Goal: Task Accomplishment & Management: Use online tool/utility

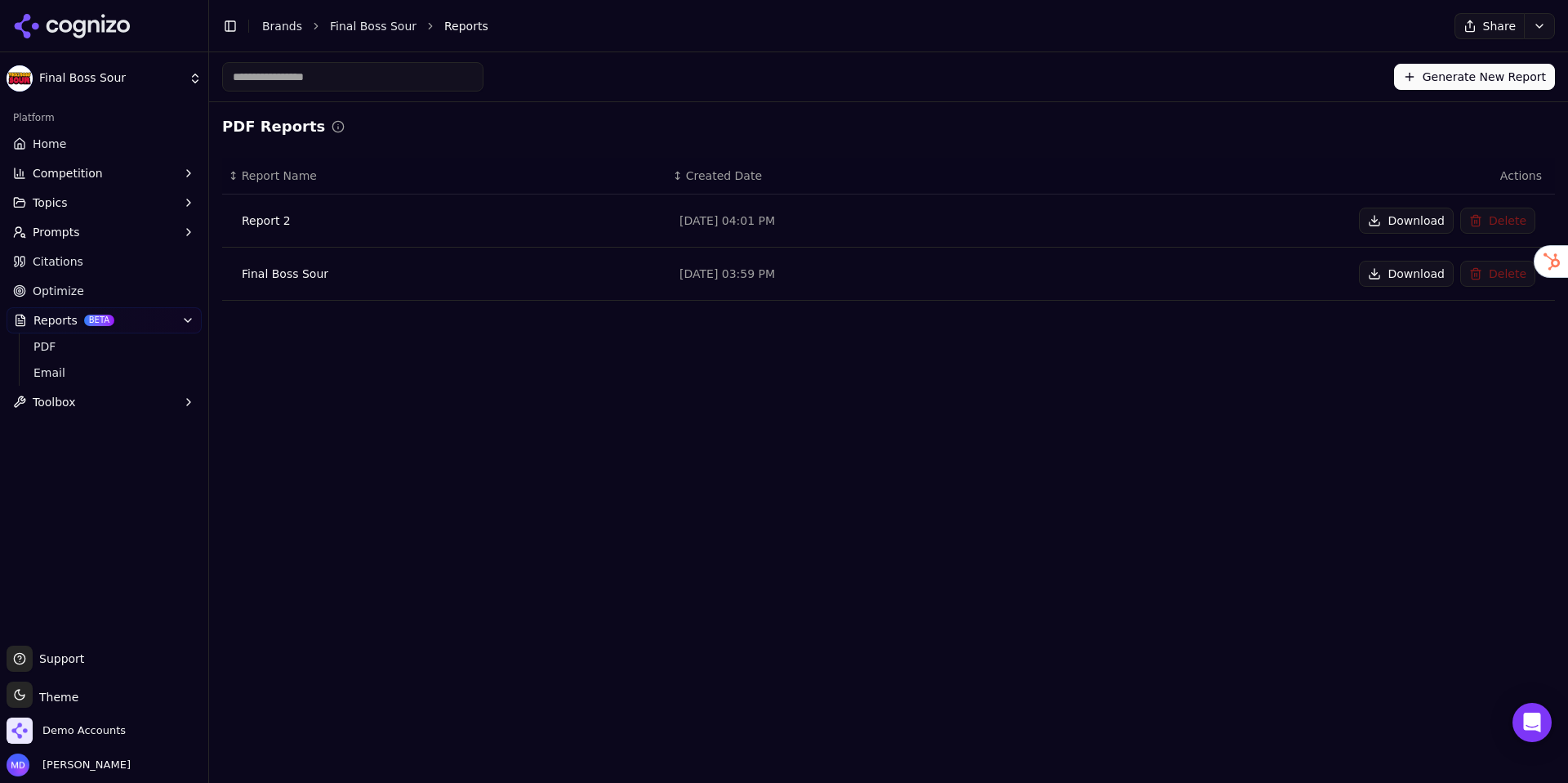
click at [1375, 227] on button "Download" at bounding box center [1406, 220] width 95 height 26
click at [1369, 228] on button "Download" at bounding box center [1406, 220] width 95 height 26
click at [274, 31] on link "Brands" at bounding box center [282, 26] width 40 height 13
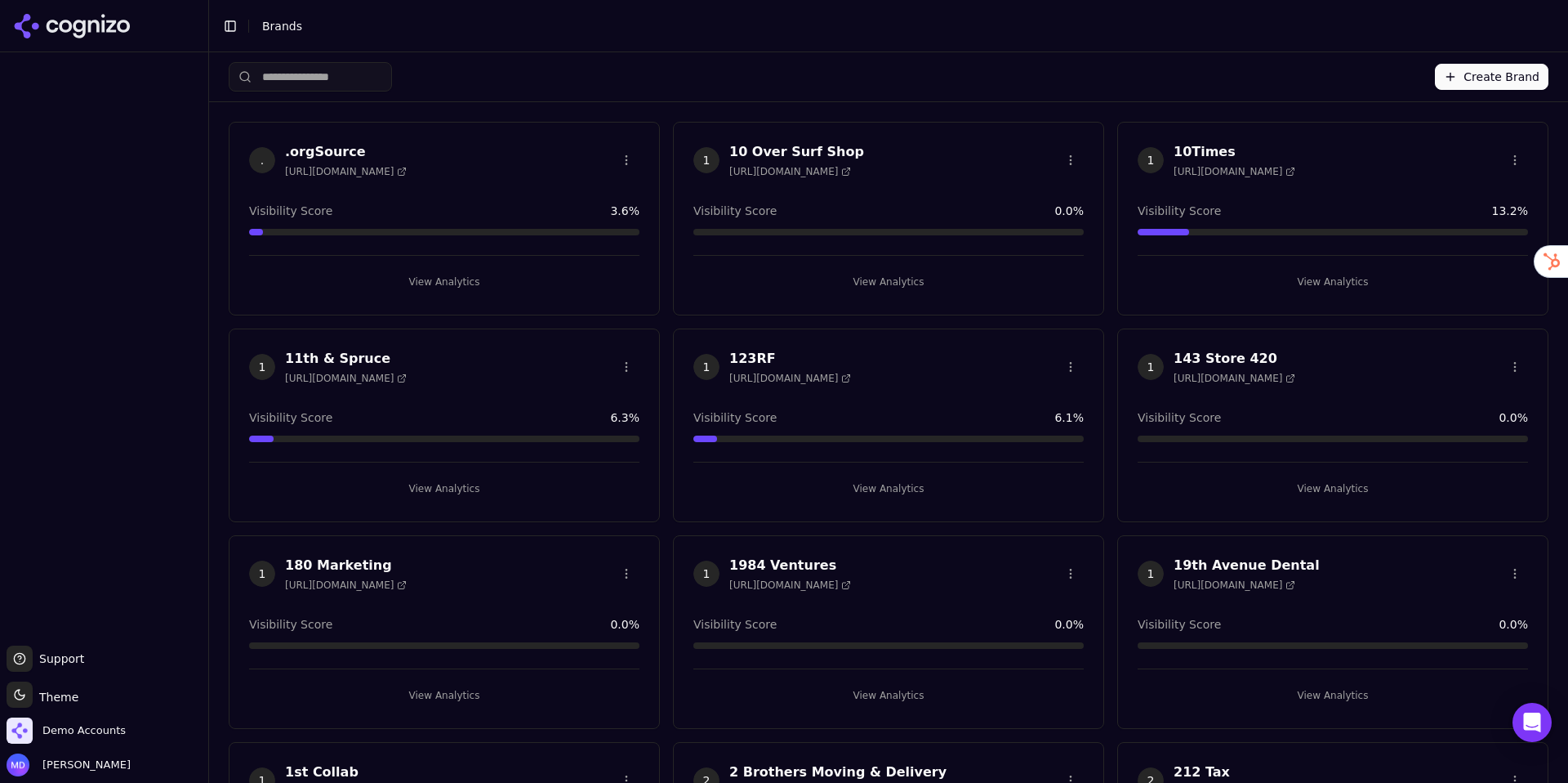
click at [276, 78] on html "Support Support Toggle theme Theme Demo Accounts [PERSON_NAME] Toggle Sidebar B…" at bounding box center [784, 391] width 1568 height 783
click at [289, 76] on input "search" at bounding box center [311, 76] width 164 height 29
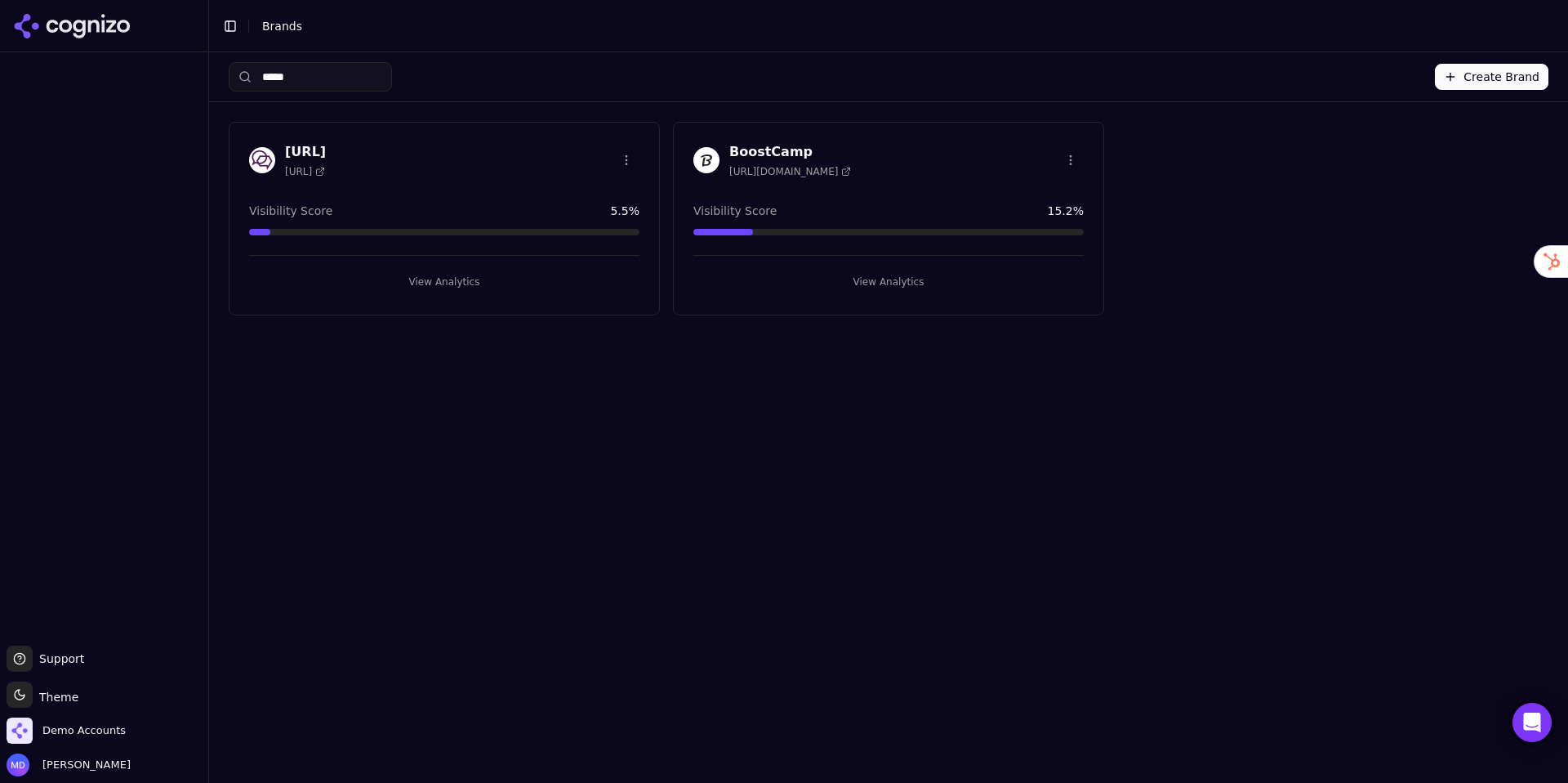
type input "*****"
click at [889, 283] on button "View Analytics" at bounding box center [888, 282] width 390 height 26
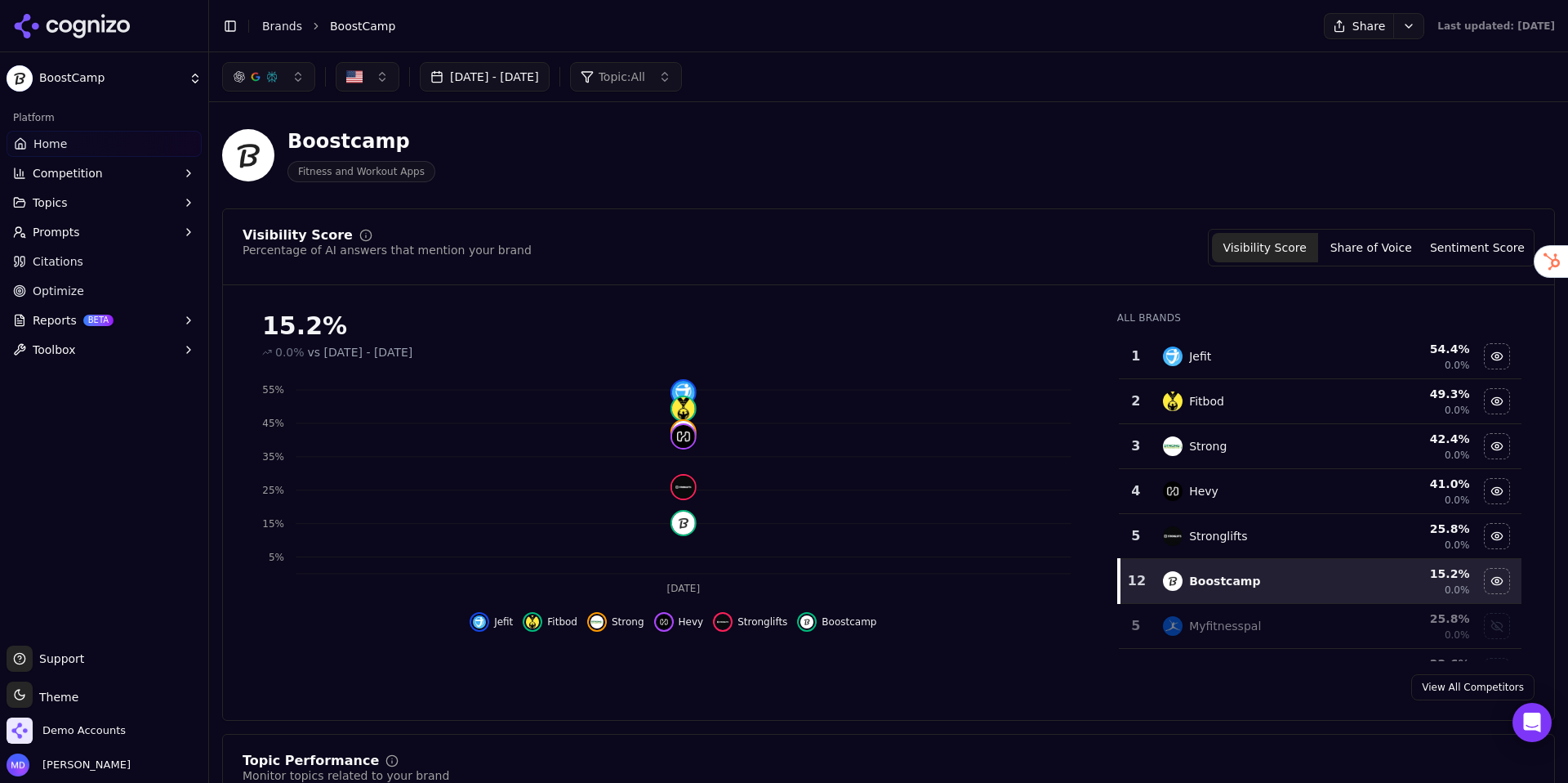
drag, startPoint x: 105, startPoint y: 286, endPoint x: 84, endPoint y: 282, distance: 21.4
click at [104, 286] on link "Optimize" at bounding box center [104, 290] width 195 height 26
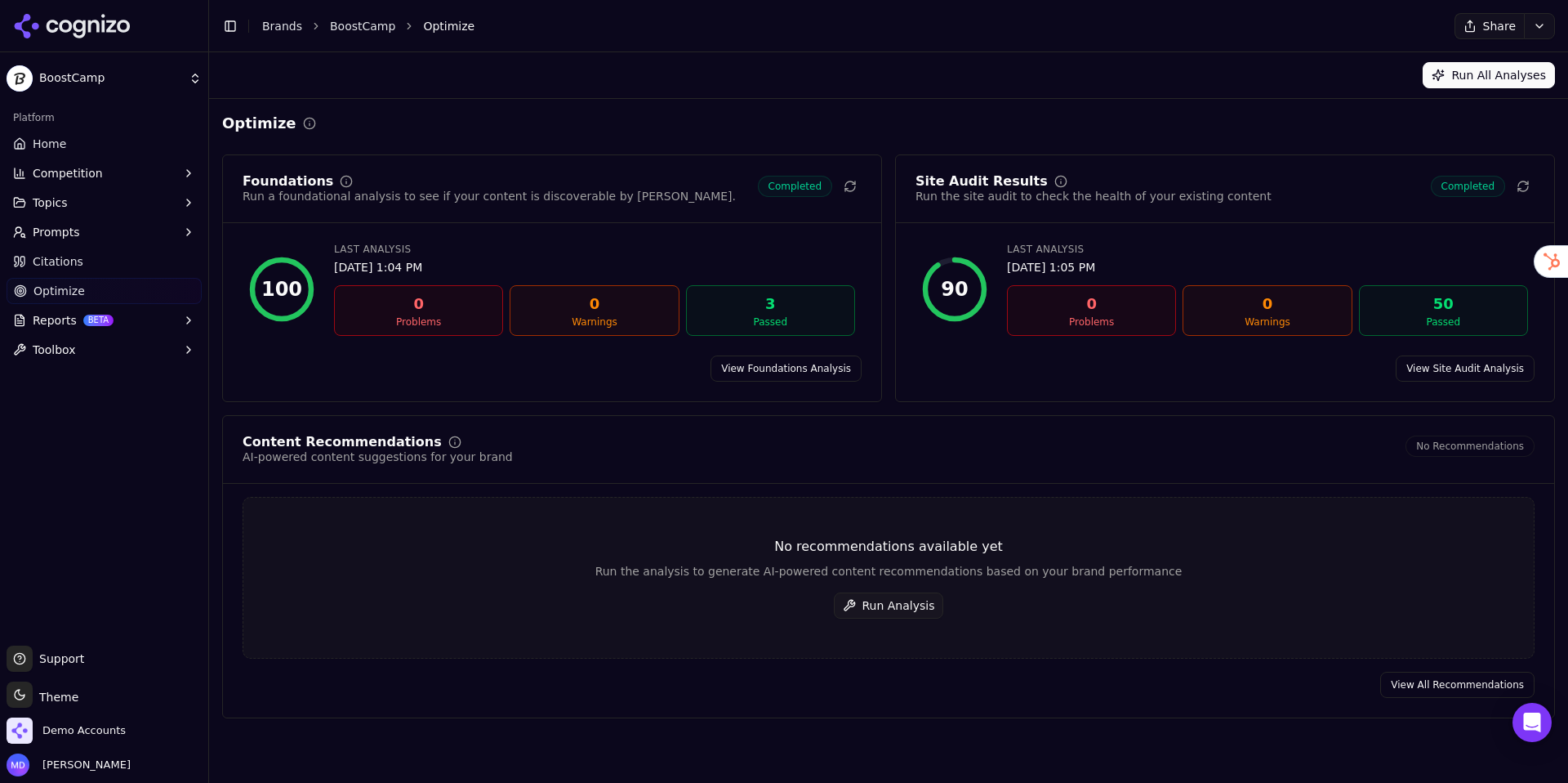
click at [917, 609] on button "Run Analysis" at bounding box center [888, 605] width 110 height 26
click at [288, 30] on link "Brands" at bounding box center [282, 26] width 40 height 13
click at [285, 25] on html "BoostCamp Platform Home Competition Topics Prompts Citations Optimize Reports B…" at bounding box center [784, 391] width 1568 height 783
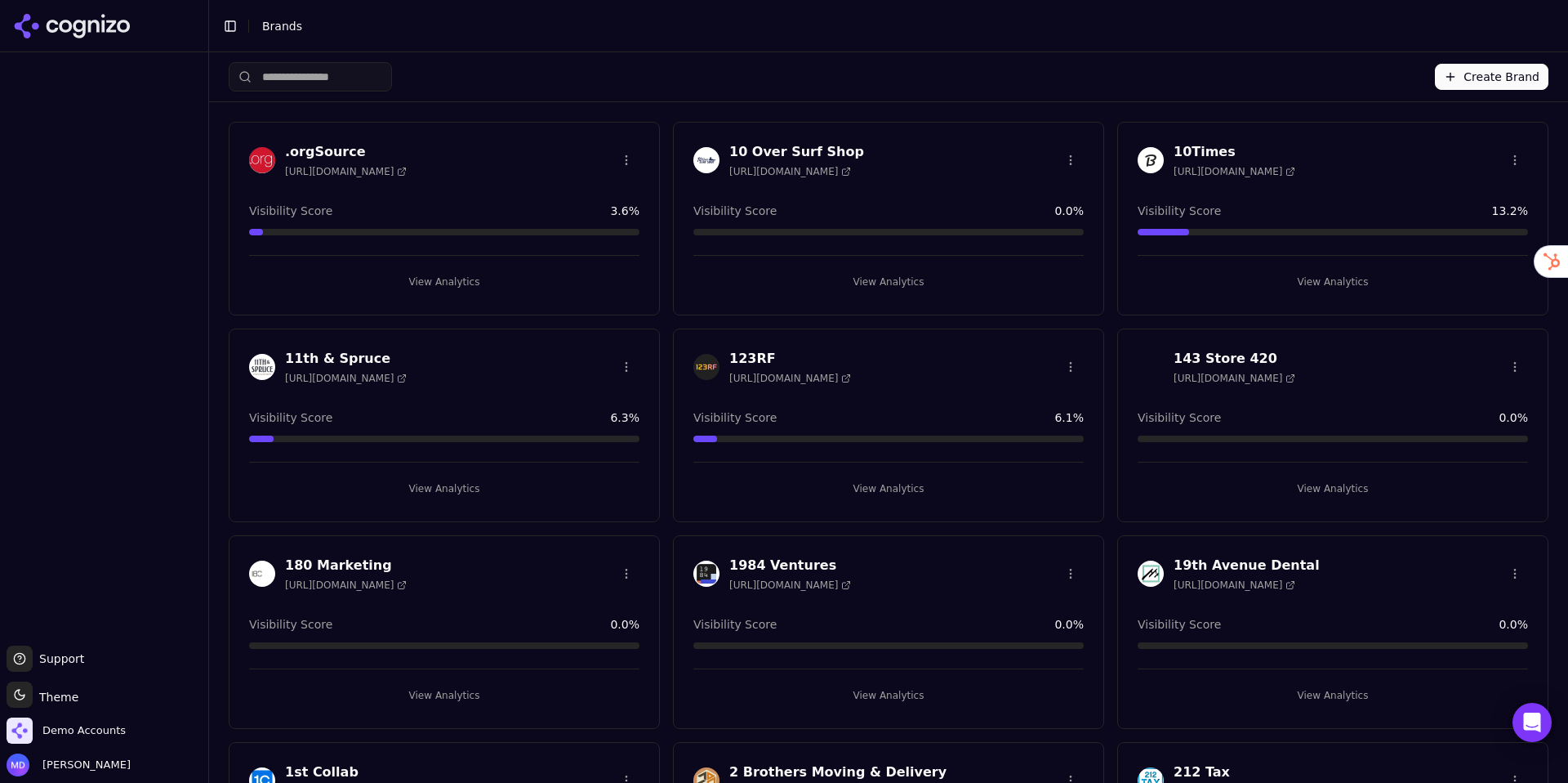
click at [349, 78] on input "search" at bounding box center [311, 76] width 164 height 29
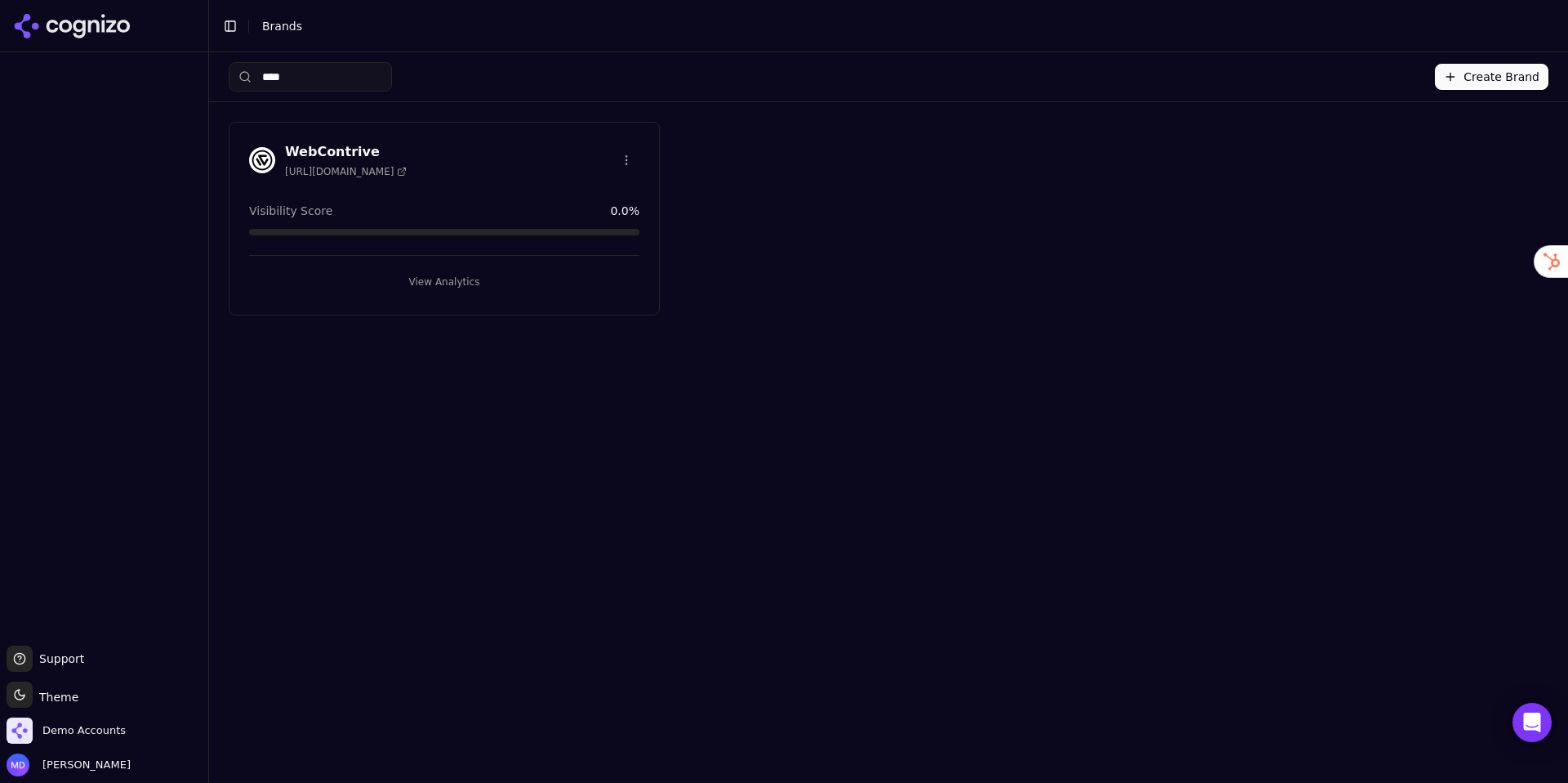
type input "****"
click at [445, 269] on button "View Analytics" at bounding box center [444, 282] width 390 height 26
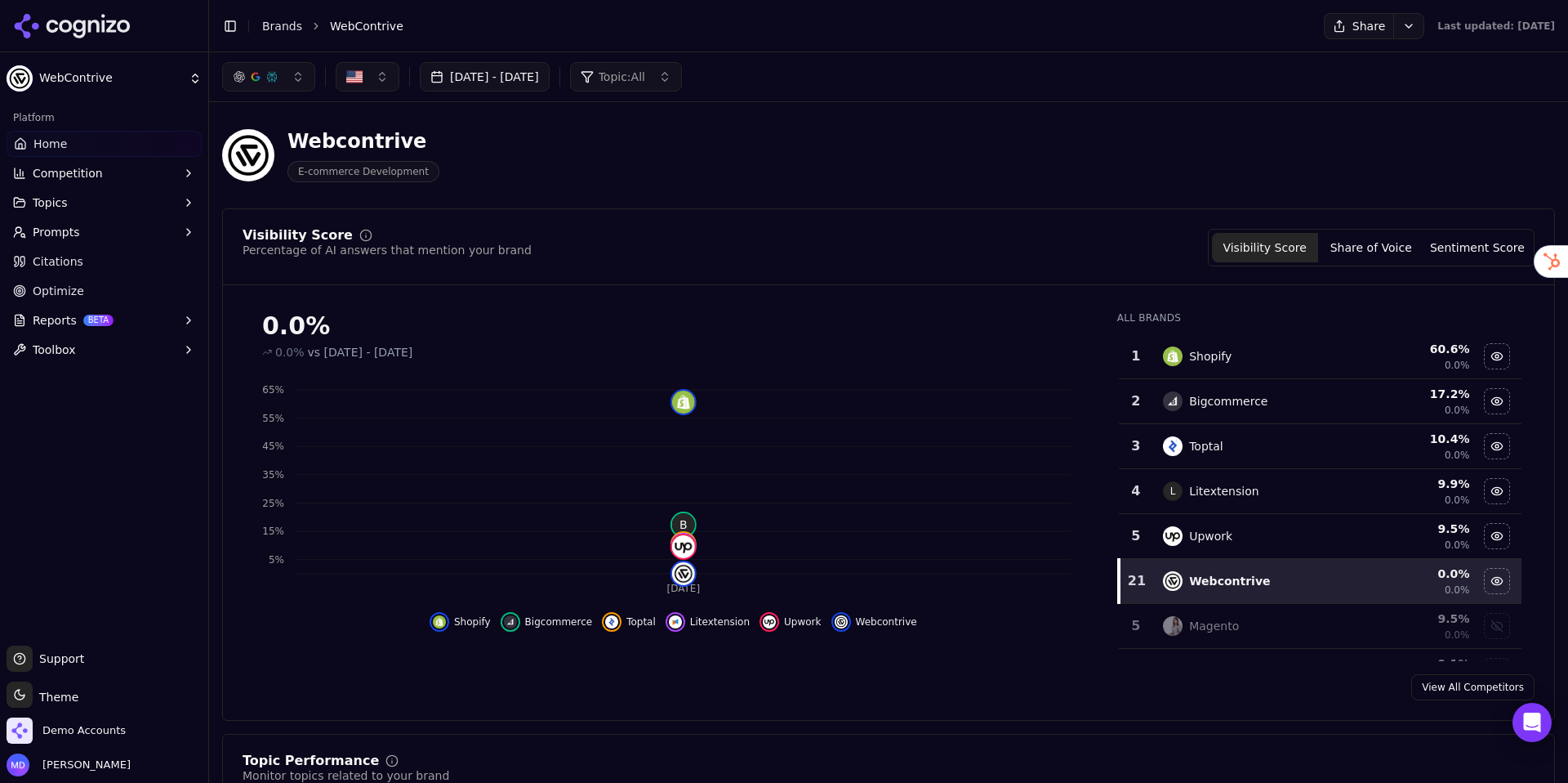
drag, startPoint x: 133, startPoint y: 287, endPoint x: 151, endPoint y: 285, distance: 18.1
click at [133, 287] on link "Optimize" at bounding box center [104, 290] width 195 height 26
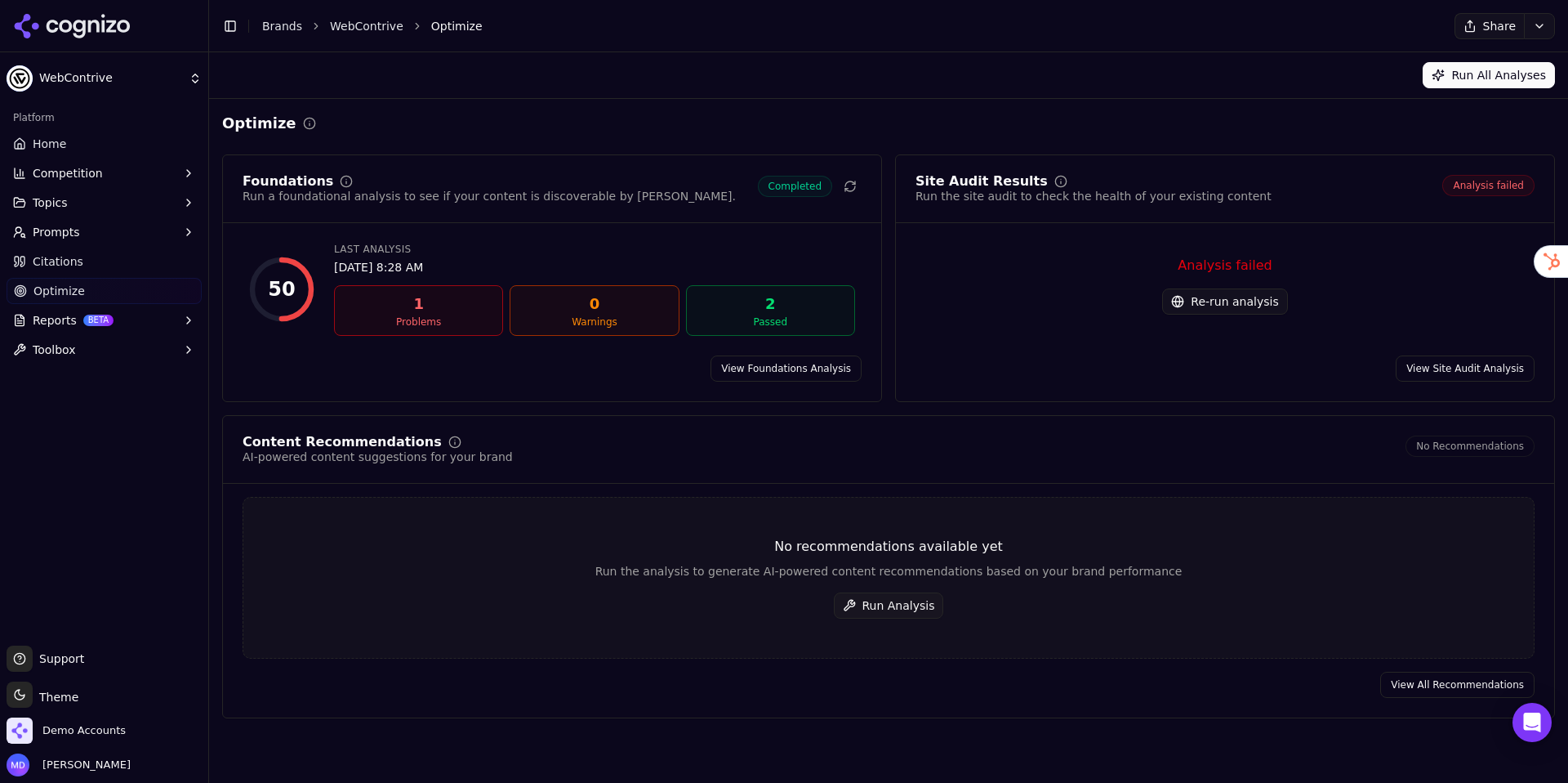
click at [1257, 296] on button "Re-run analysis" at bounding box center [1223, 301] width 125 height 26
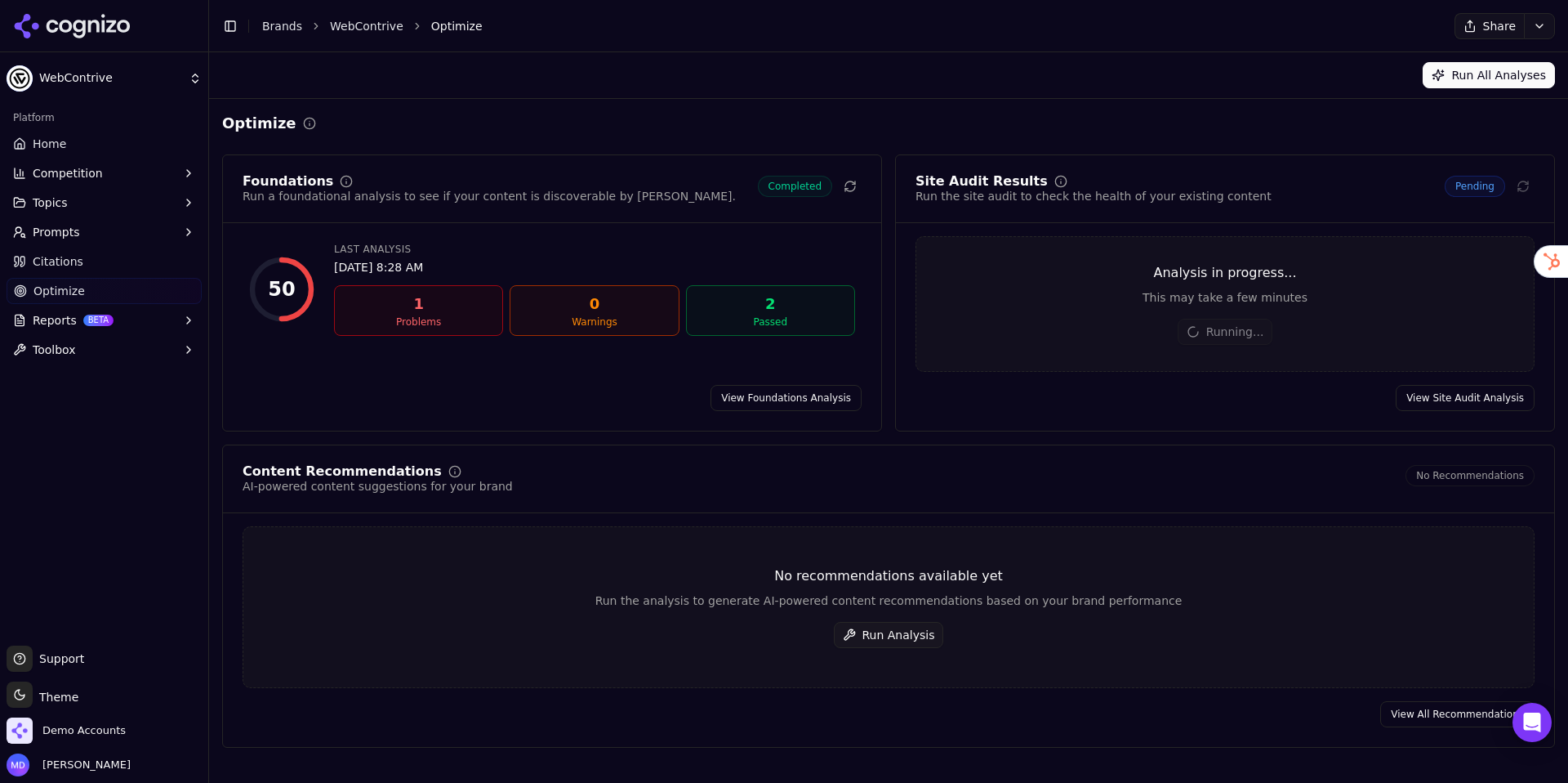
click at [863, 632] on button "Run Analysis" at bounding box center [888, 635] width 110 height 26
click at [65, 237] on span "Prompts" at bounding box center [56, 232] width 47 height 16
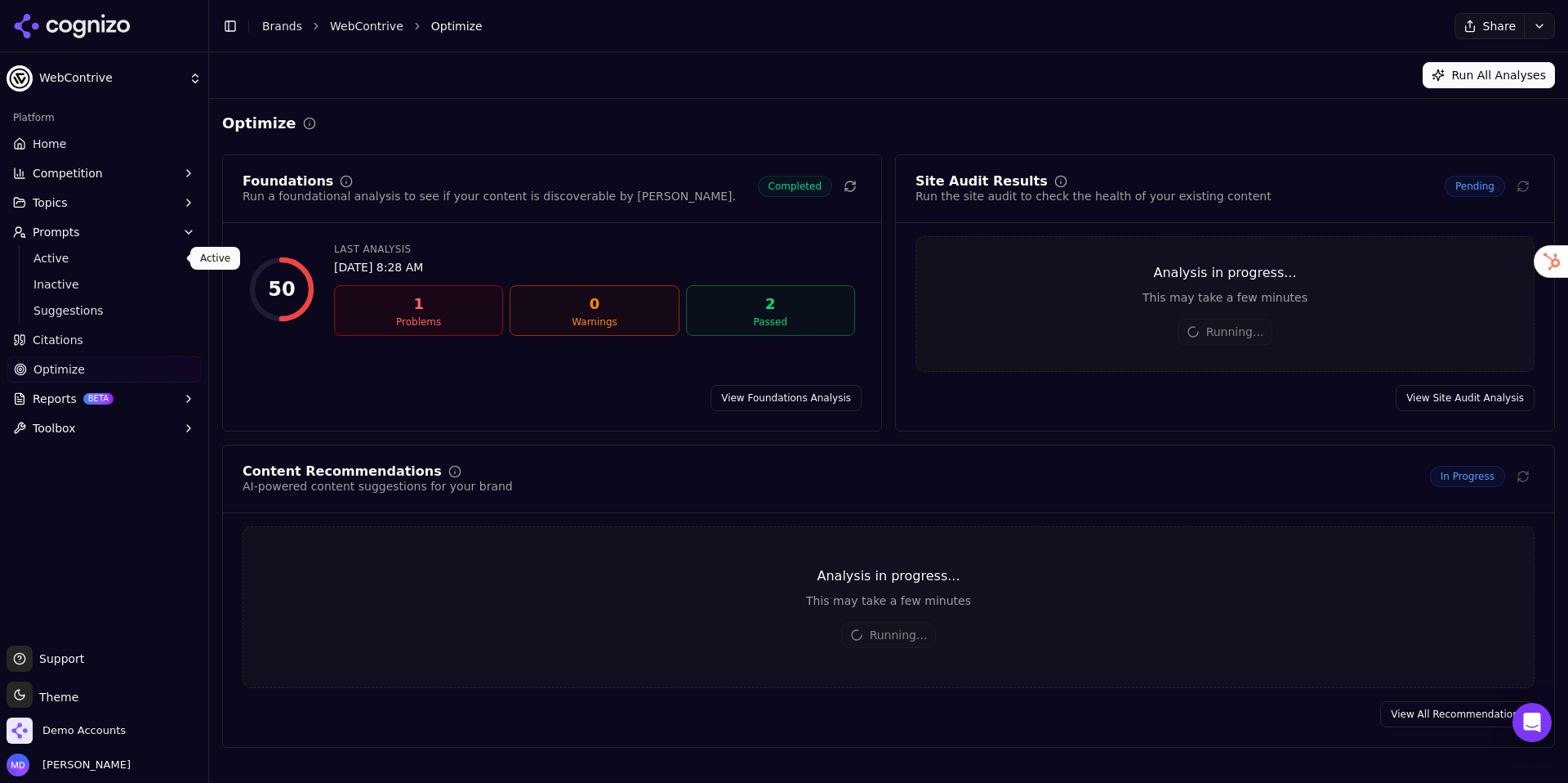
click at [68, 256] on span "Active" at bounding box center [105, 258] width 142 height 16
